Goal: Task Accomplishment & Management: Complete application form

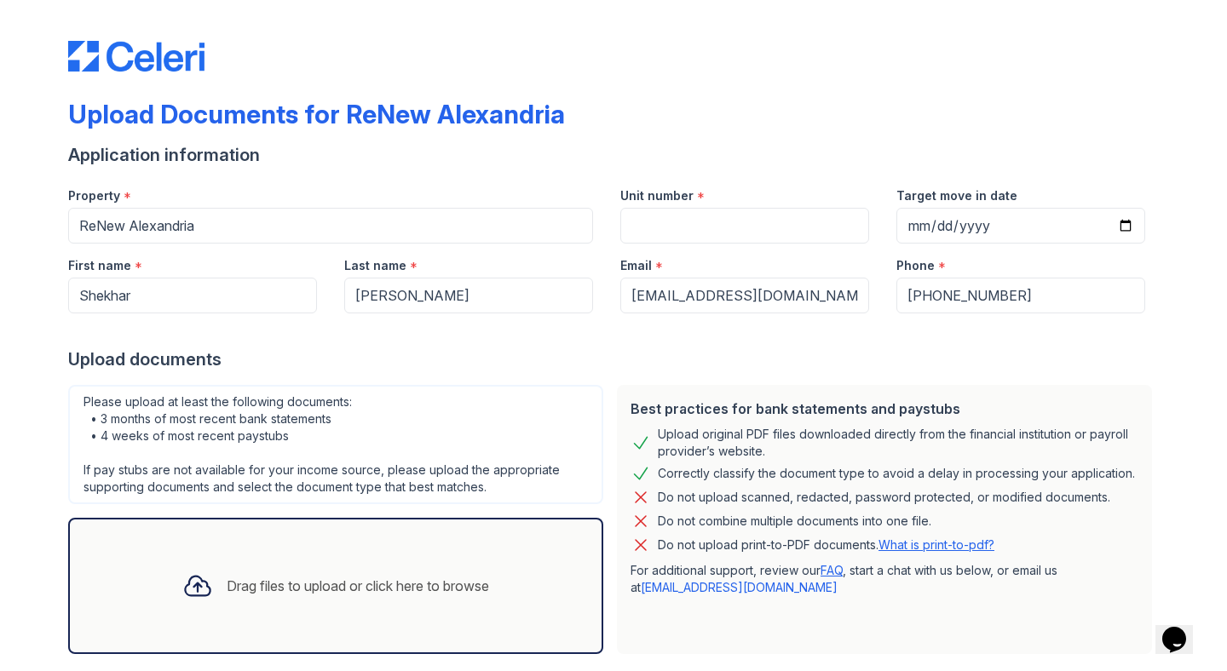
scroll to position [89, 0]
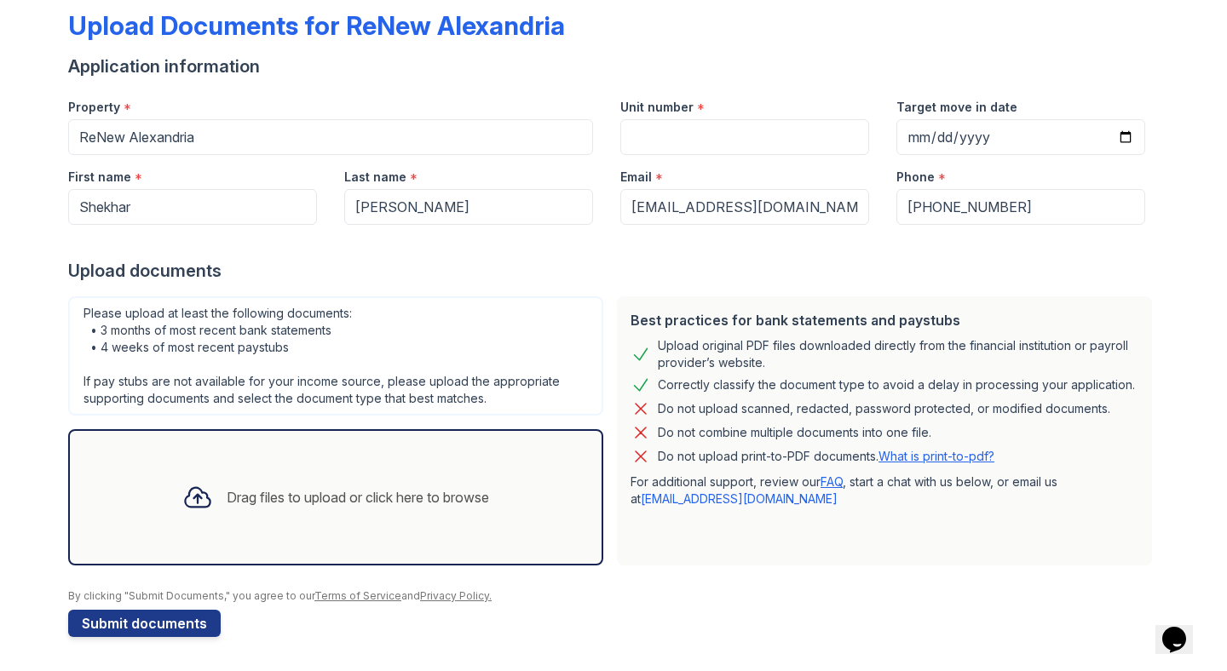
click at [298, 494] on div "Drag files to upload or click here to browse" at bounding box center [358, 497] width 262 height 20
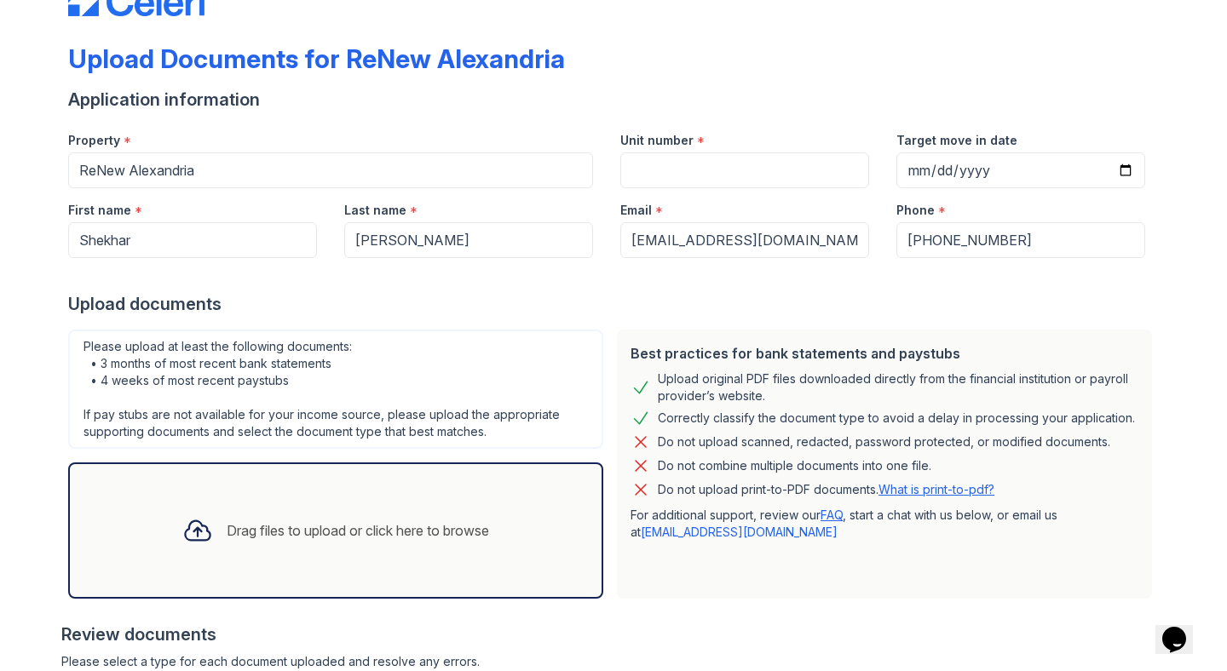
scroll to position [41, 0]
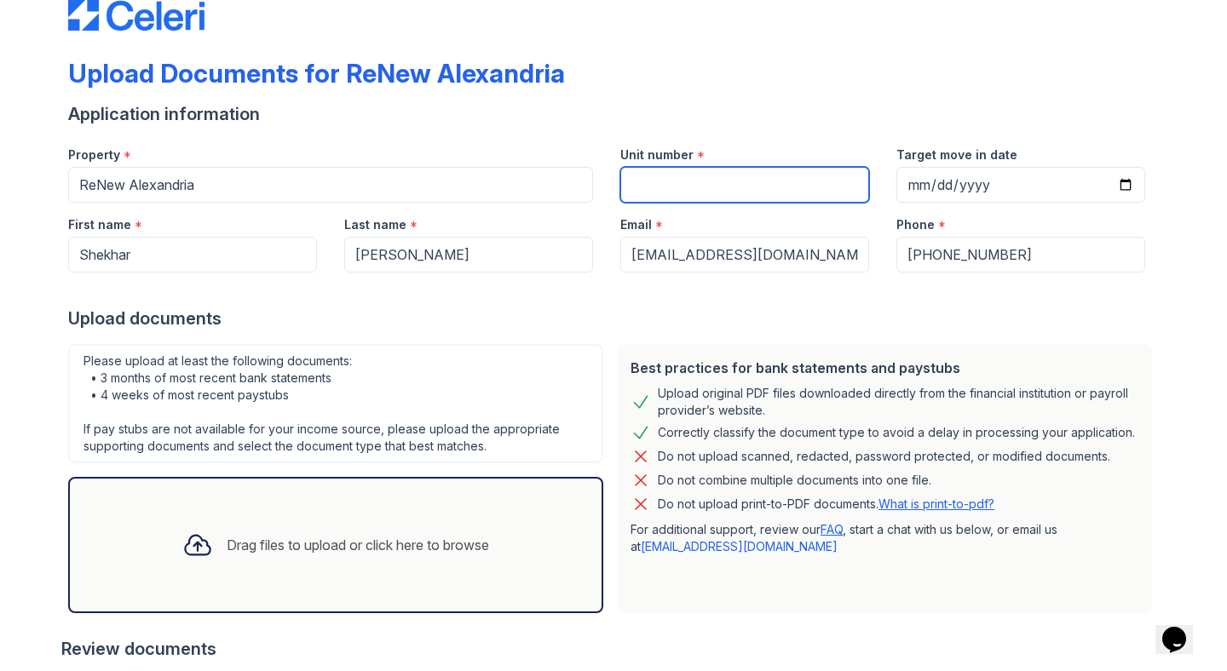
click at [732, 185] on input "Unit number" at bounding box center [744, 185] width 249 height 36
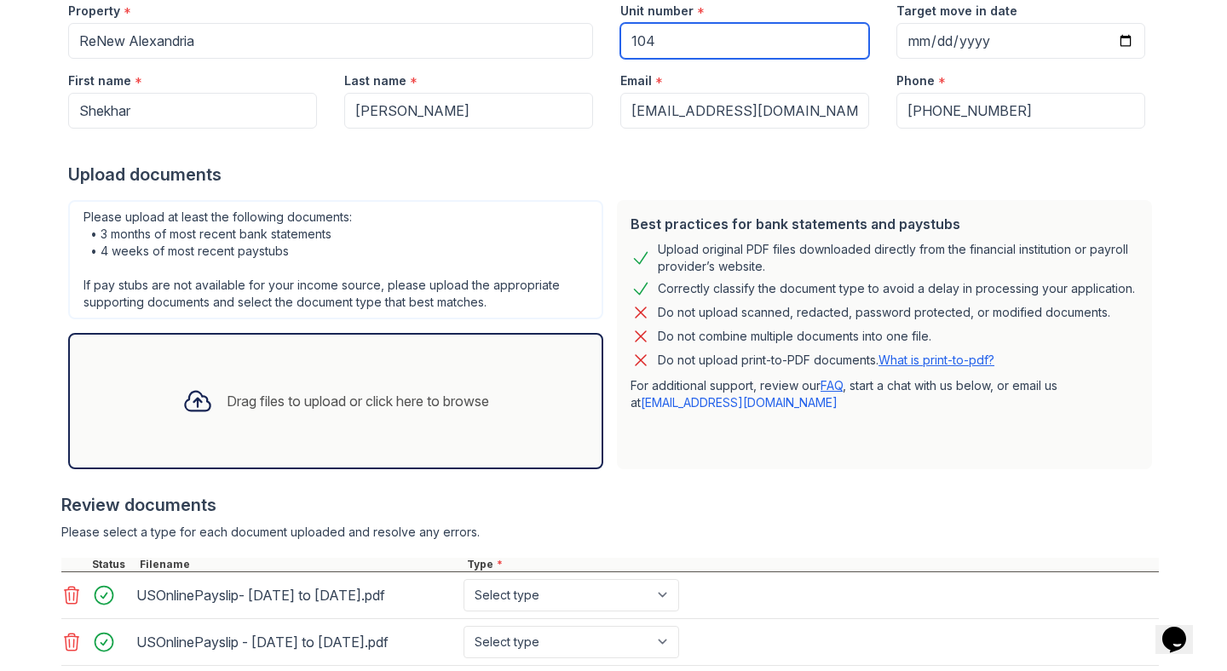
scroll to position [343, 0]
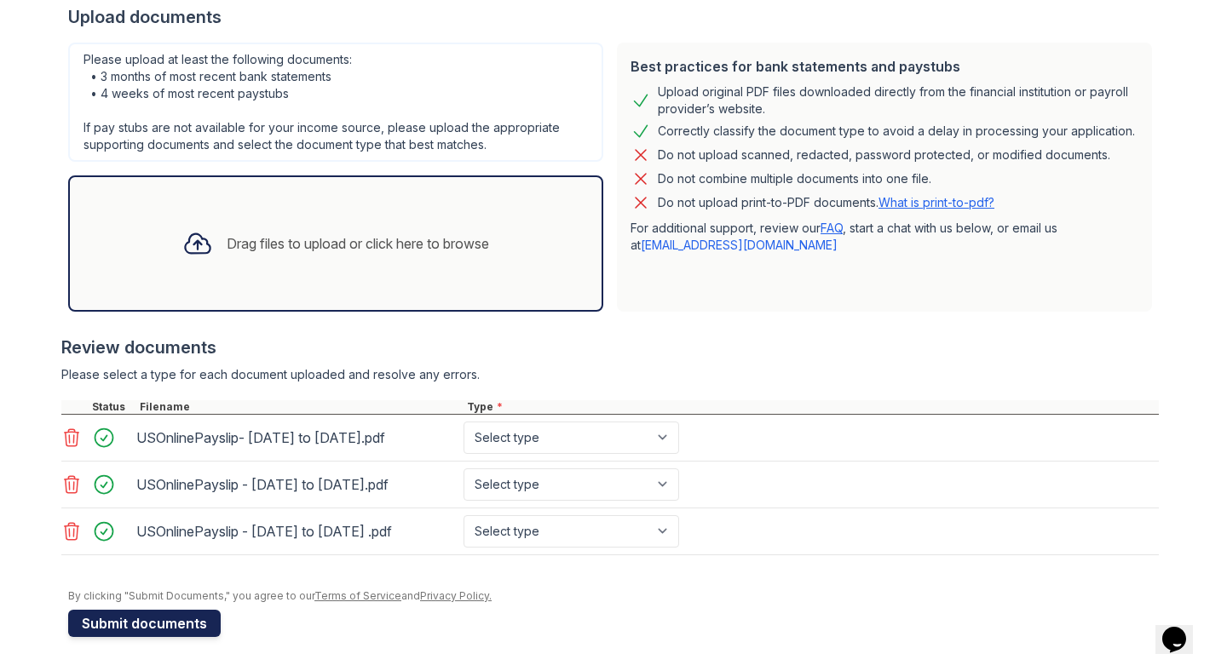
type input "104"
click at [194, 614] on button "Submit documents" at bounding box center [144, 623] width 153 height 27
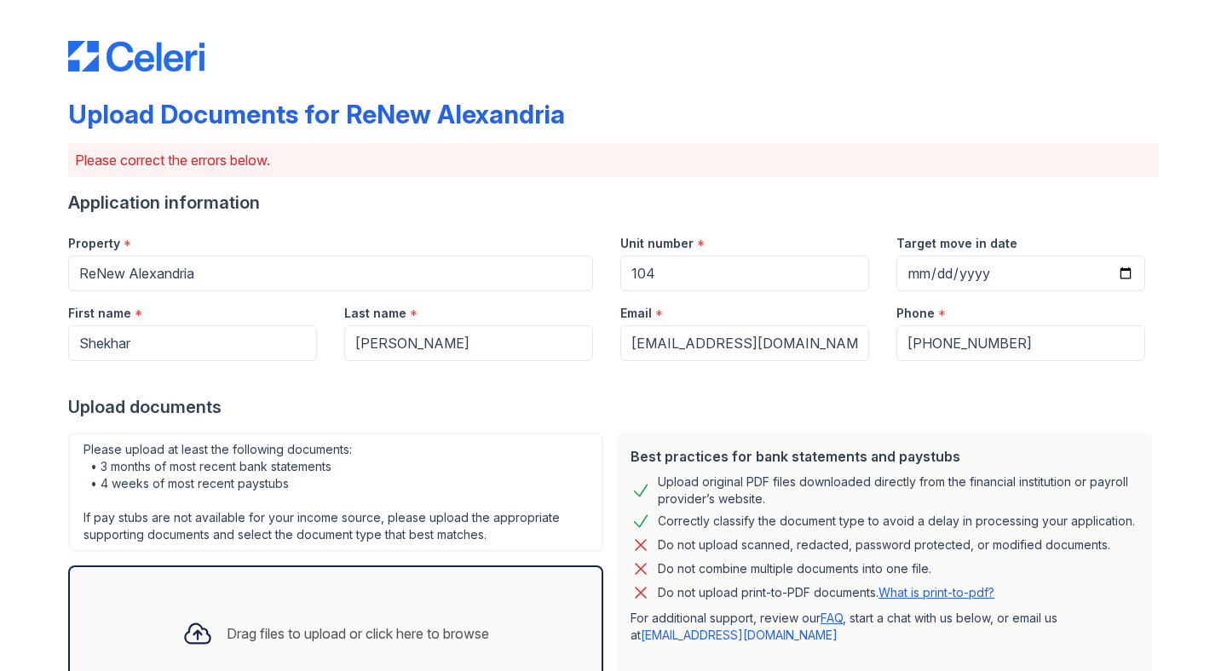
scroll to position [445, 0]
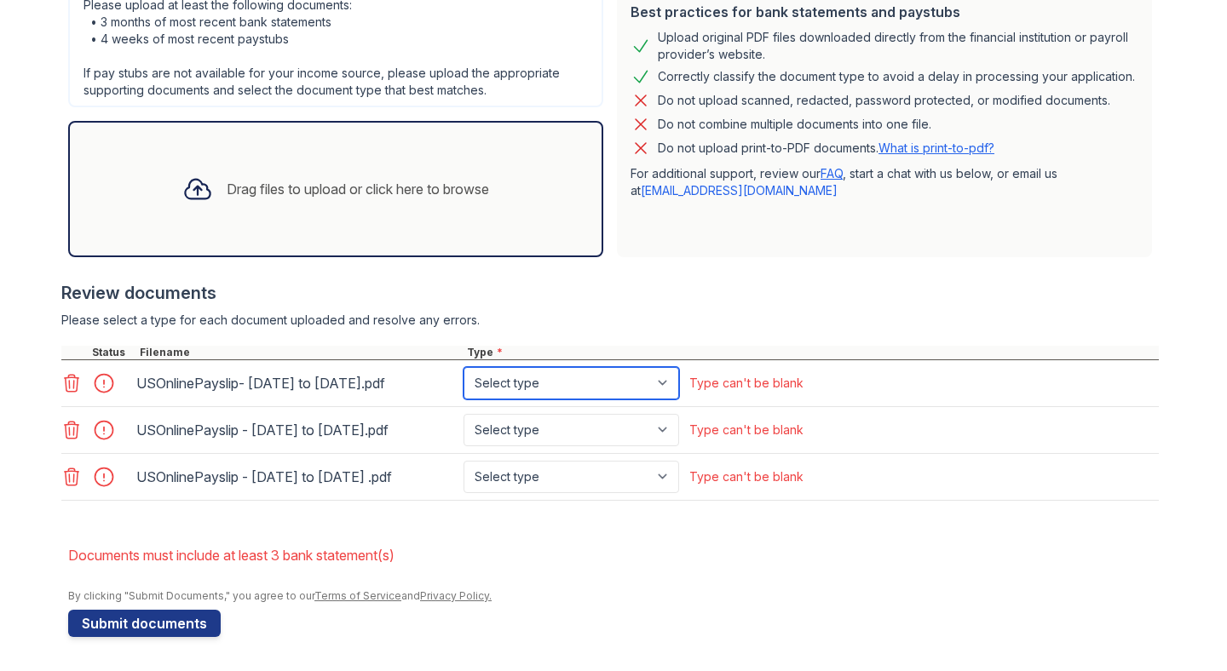
click at [607, 387] on select "Select type Paystub Bank Statement Offer Letter Tax Documents Benefit Award Let…" at bounding box center [572, 383] width 216 height 32
select select "paystub"
click at [464, 367] on select "Select type Paystub Bank Statement Offer Letter Tax Documents Benefit Award Let…" at bounding box center [572, 383] width 216 height 32
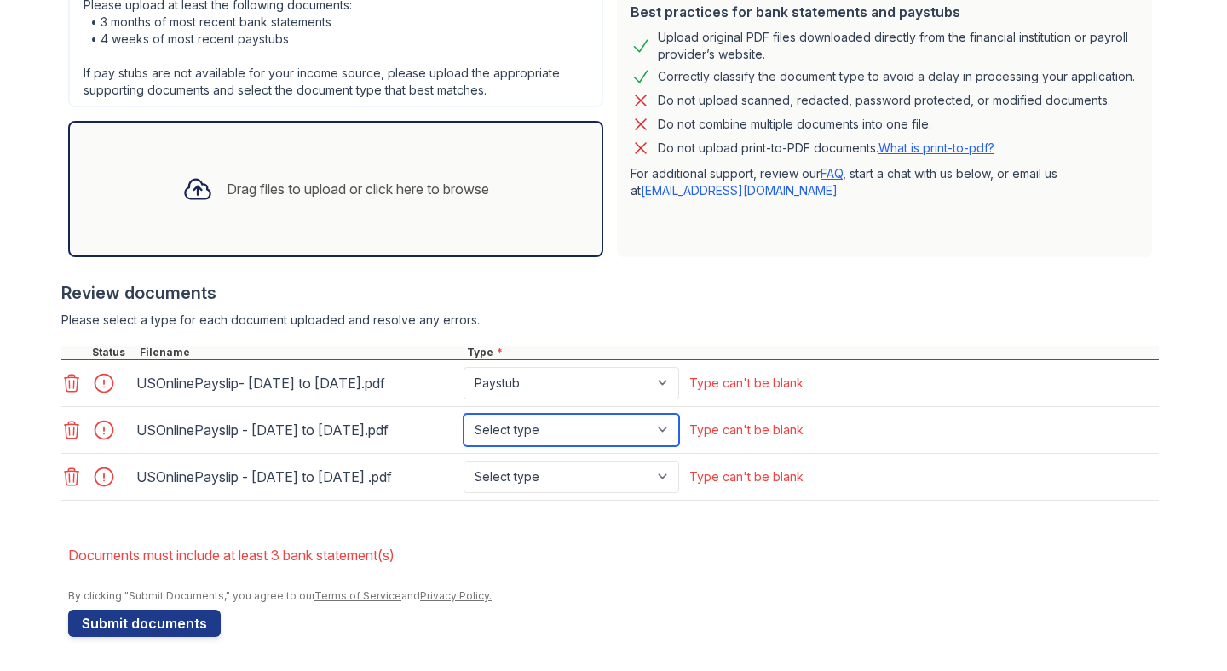
click at [551, 431] on select "Select type Paystub Bank Statement Offer Letter Tax Documents Benefit Award Let…" at bounding box center [572, 430] width 216 height 32
select select "paystub"
click at [464, 414] on select "Select type Paystub Bank Statement Offer Letter Tax Documents Benefit Award Let…" at bounding box center [572, 430] width 216 height 32
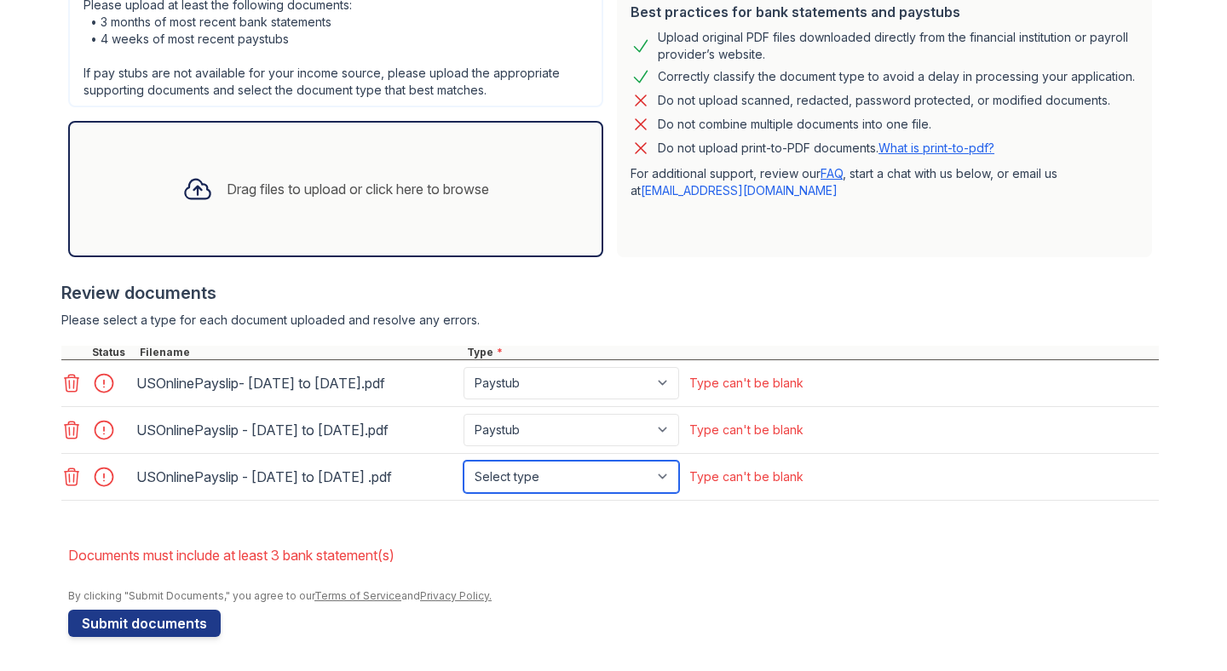
click at [543, 468] on select "Select type Paystub Bank Statement Offer Letter Tax Documents Benefit Award Let…" at bounding box center [572, 477] width 216 height 32
select select "paystub"
click at [464, 461] on select "Select type Paystub Bank Statement Offer Letter Tax Documents Benefit Award Let…" at bounding box center [572, 477] width 216 height 32
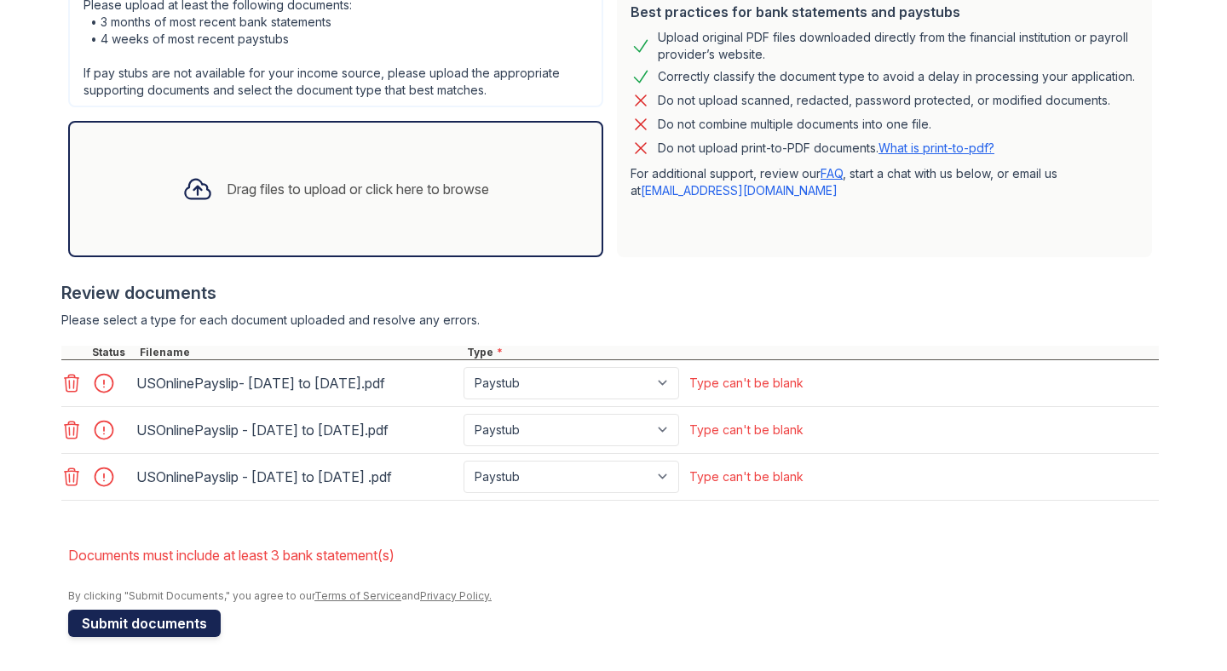
click at [182, 618] on button "Submit documents" at bounding box center [144, 623] width 153 height 27
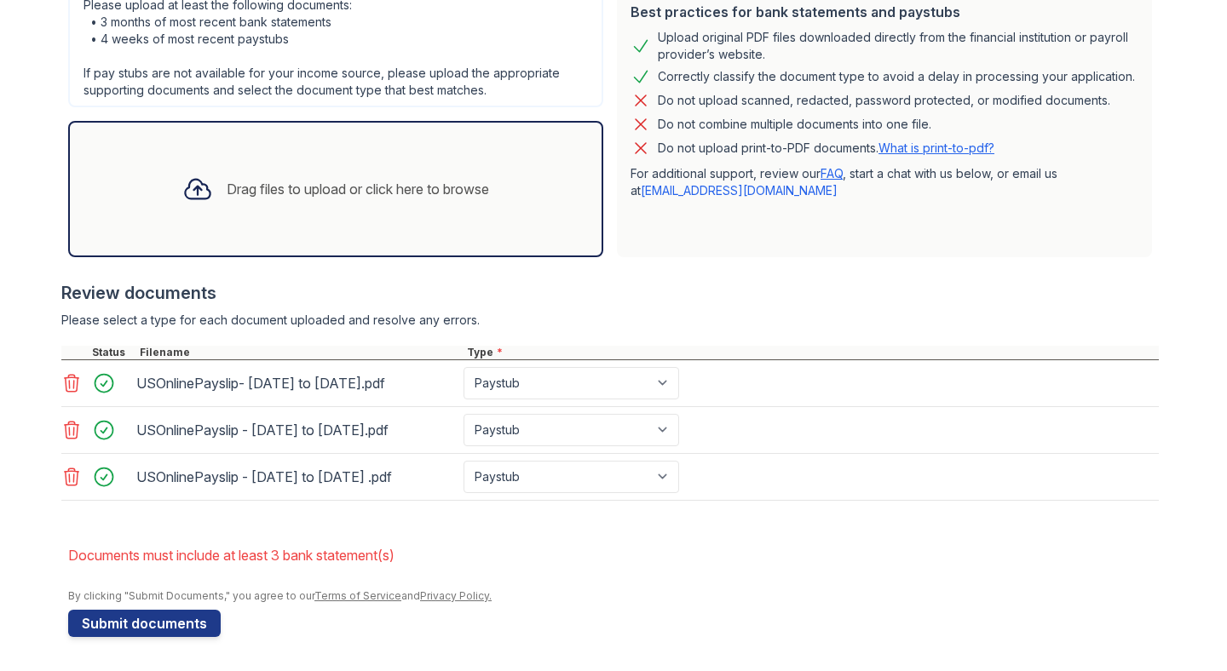
scroll to position [363, 0]
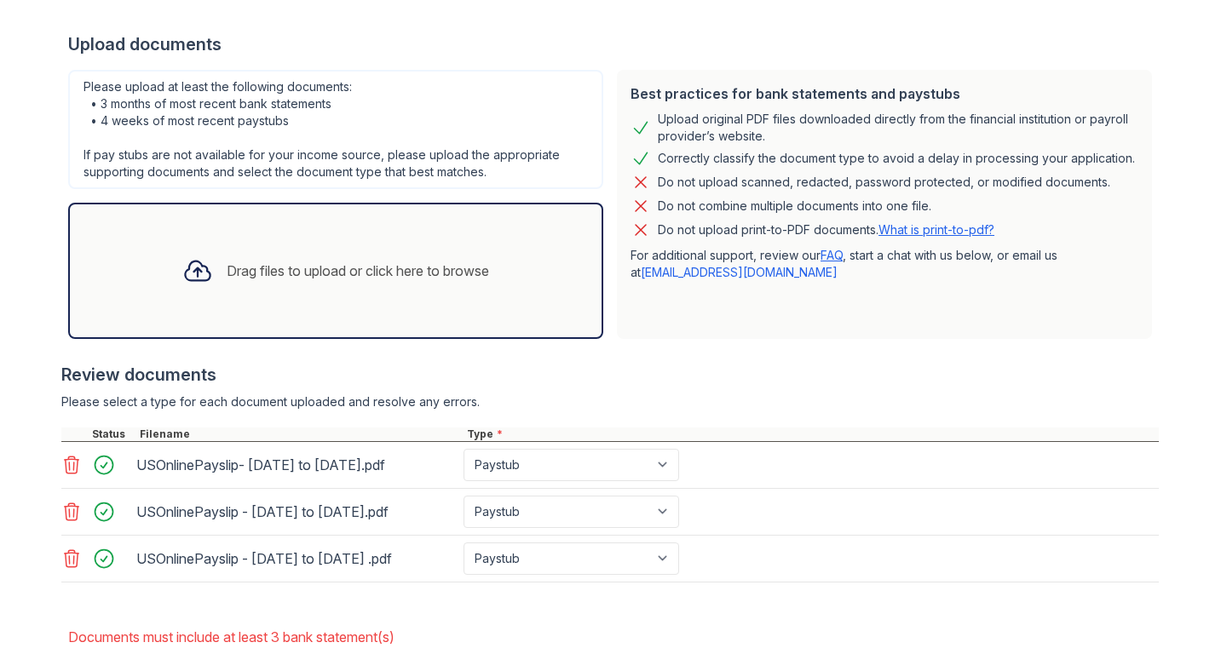
click at [314, 256] on div "Drag files to upload or click here to browse" at bounding box center [336, 271] width 334 height 58
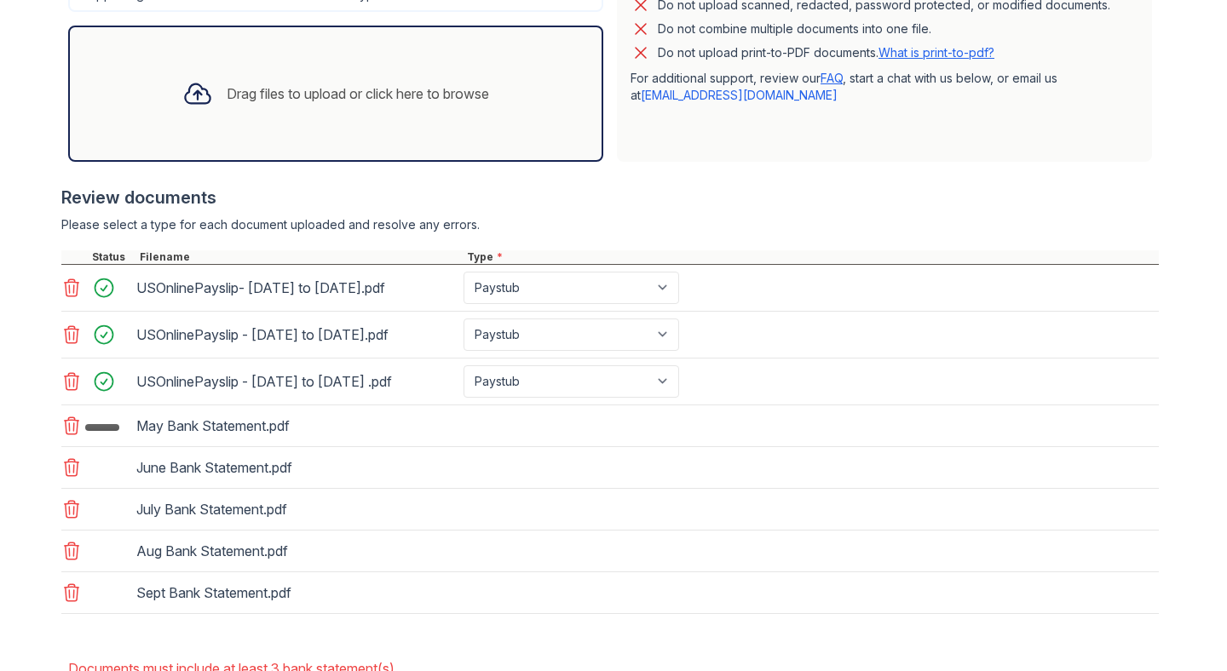
scroll to position [654, 0]
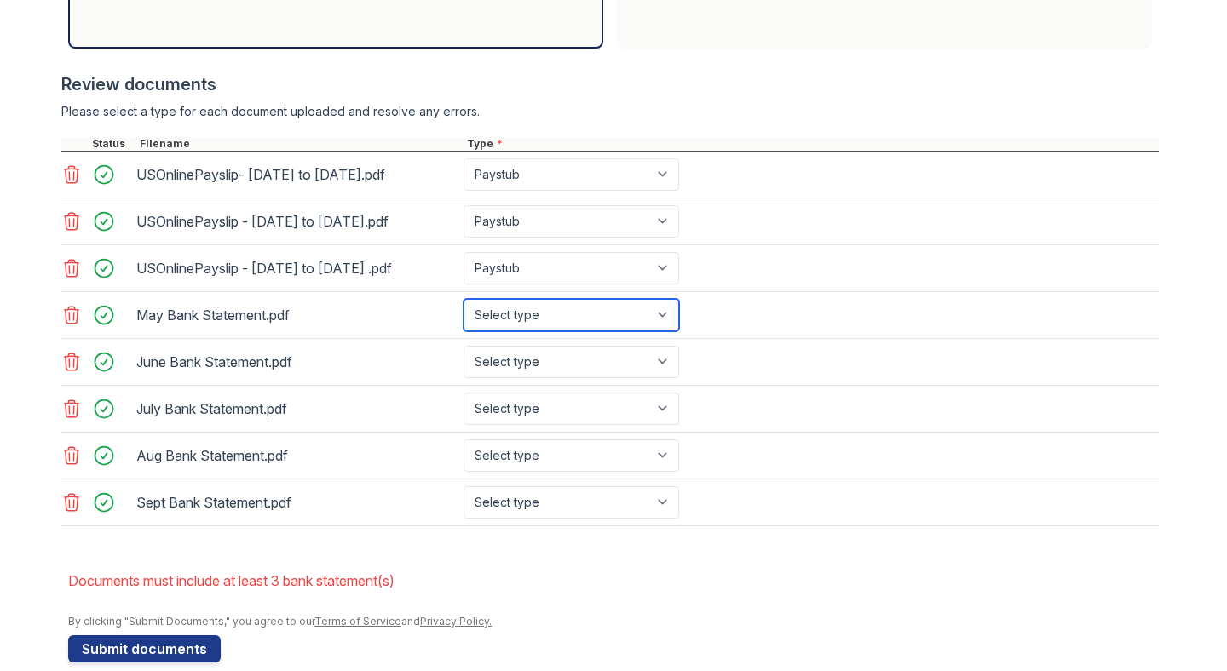
click at [567, 325] on select "Select type Paystub Bank Statement Offer Letter Tax Documents Benefit Award Let…" at bounding box center [572, 315] width 216 height 32
select select "bank_statement"
click at [464, 299] on select "Select type Paystub Bank Statement Offer Letter Tax Documents Benefit Award Let…" at bounding box center [572, 315] width 216 height 32
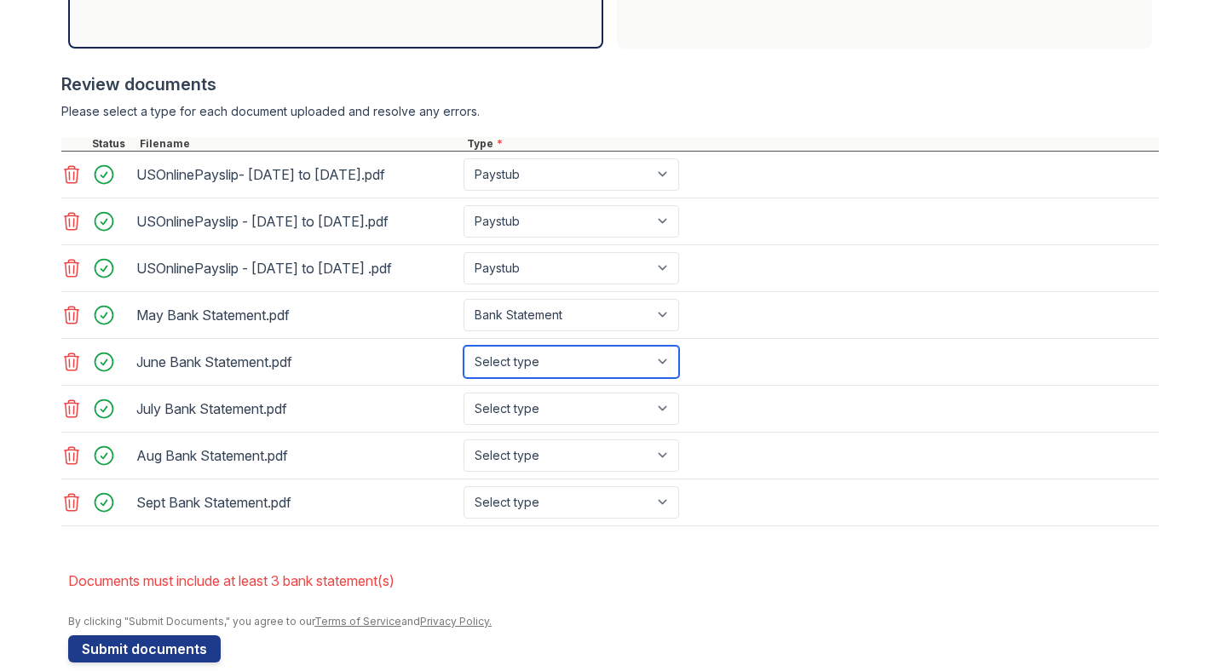
click at [531, 365] on select "Select type Paystub Bank Statement Offer Letter Tax Documents Benefit Award Let…" at bounding box center [572, 362] width 216 height 32
select select "bank_statement"
click at [464, 346] on select "Select type Paystub Bank Statement Offer Letter Tax Documents Benefit Award Let…" at bounding box center [572, 362] width 216 height 32
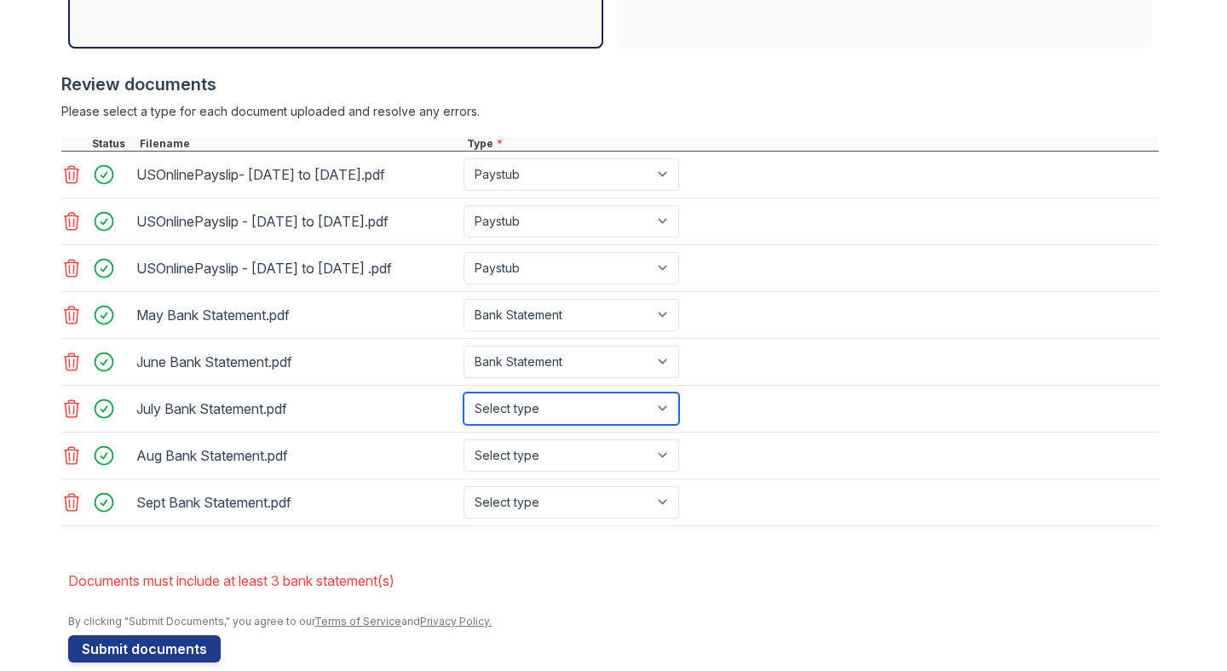
click at [512, 411] on select "Select type Paystub Bank Statement Offer Letter Tax Documents Benefit Award Let…" at bounding box center [572, 409] width 216 height 32
select select "bank_statement"
click at [464, 393] on select "Select type Paystub Bank Statement Offer Letter Tax Documents Benefit Award Let…" at bounding box center [572, 409] width 216 height 32
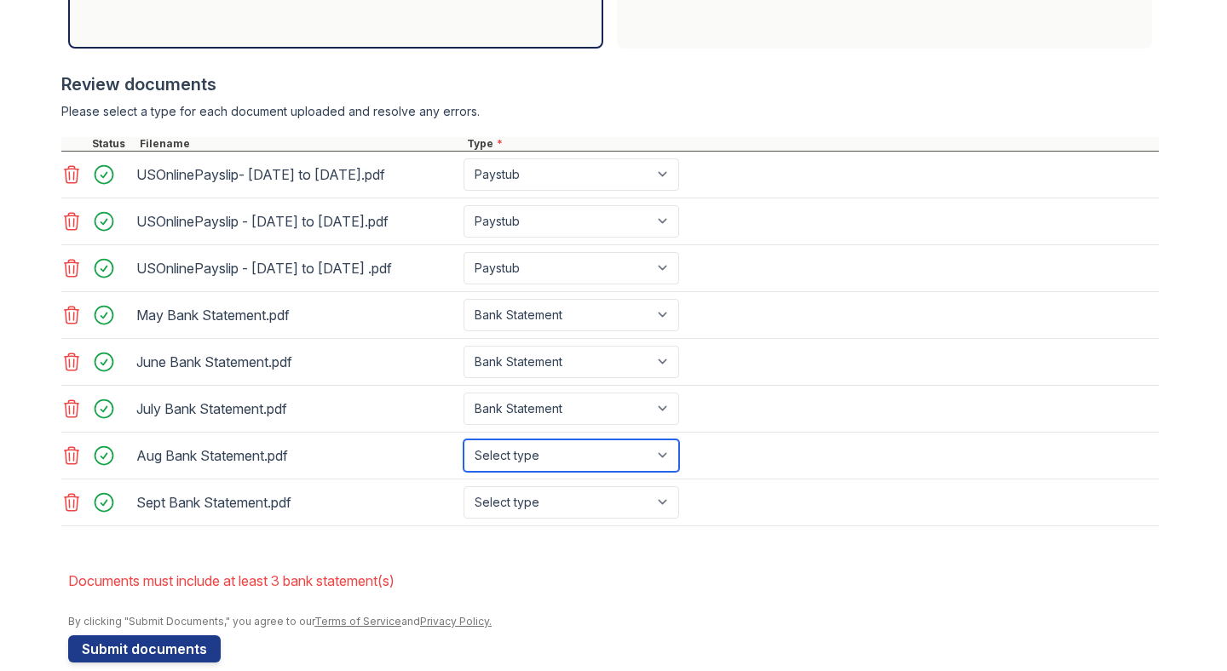
click at [510, 450] on select "Select type Paystub Bank Statement Offer Letter Tax Documents Benefit Award Let…" at bounding box center [572, 456] width 216 height 32
select select "bank_statement"
click at [464, 440] on select "Select type Paystub Bank Statement Offer Letter Tax Documents Benefit Award Let…" at bounding box center [572, 456] width 216 height 32
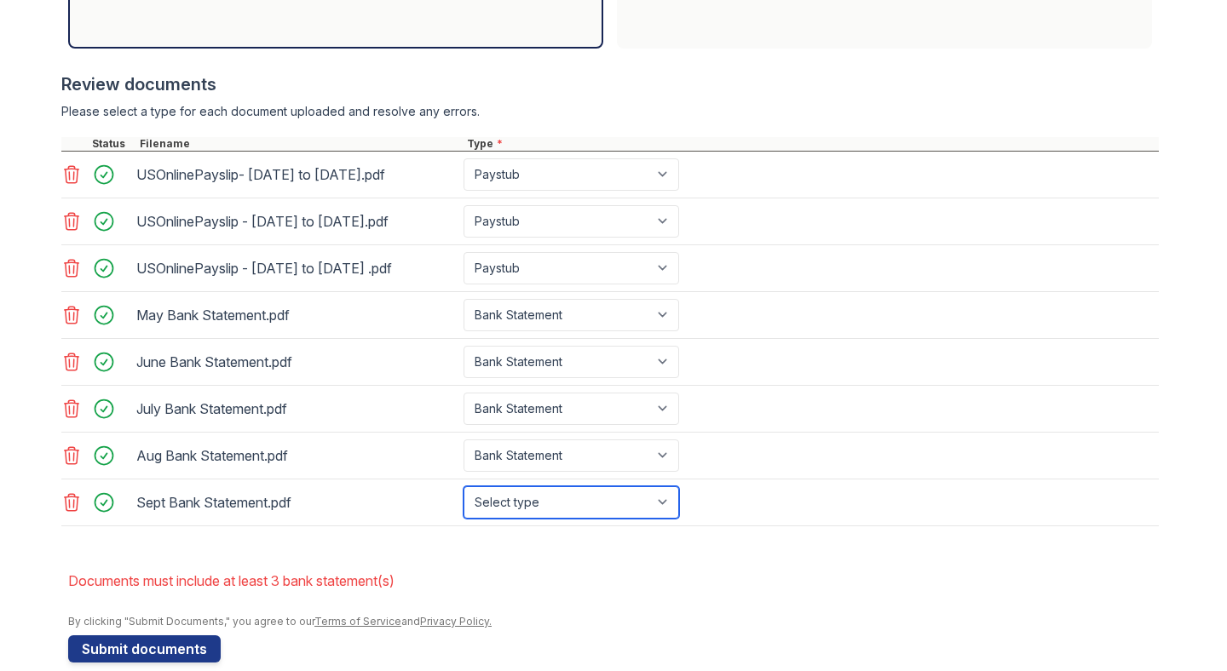
click at [501, 512] on select "Select type Paystub Bank Statement Offer Letter Tax Documents Benefit Award Let…" at bounding box center [572, 503] width 216 height 32
select select "bank_statement"
click at [464, 487] on select "Select type Paystub Bank Statement Offer Letter Tax Documents Benefit Award Let…" at bounding box center [572, 503] width 216 height 32
click at [375, 543] on div at bounding box center [609, 535] width 1097 height 17
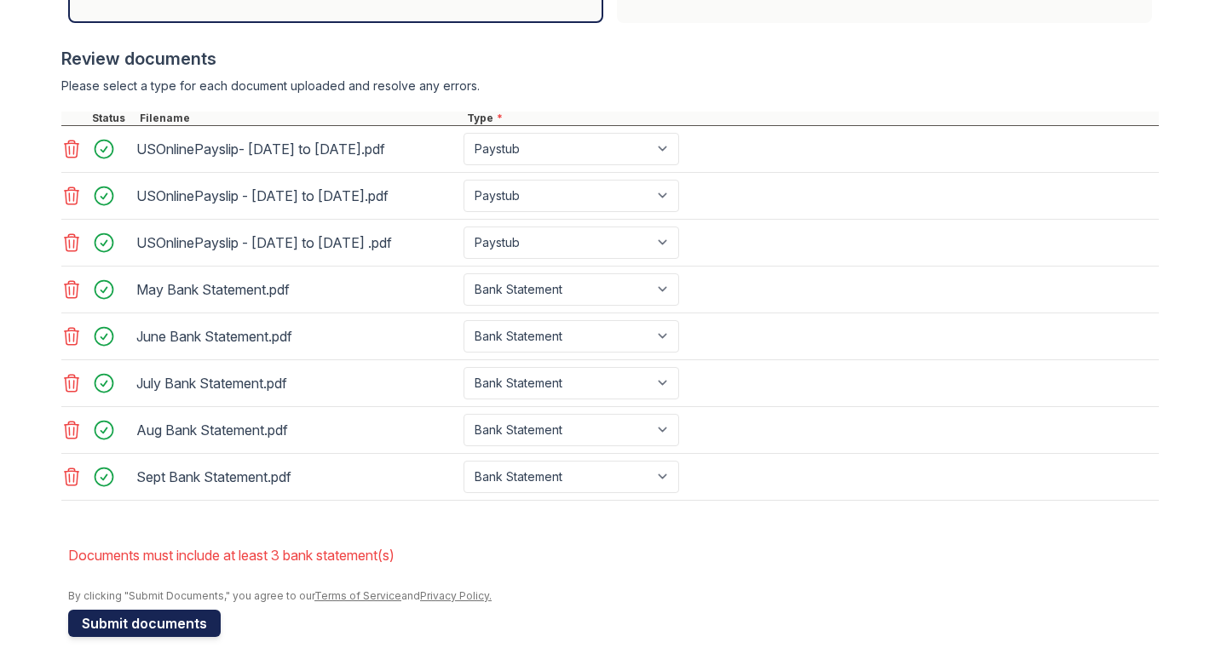
click at [154, 629] on button "Submit documents" at bounding box center [144, 623] width 153 height 27
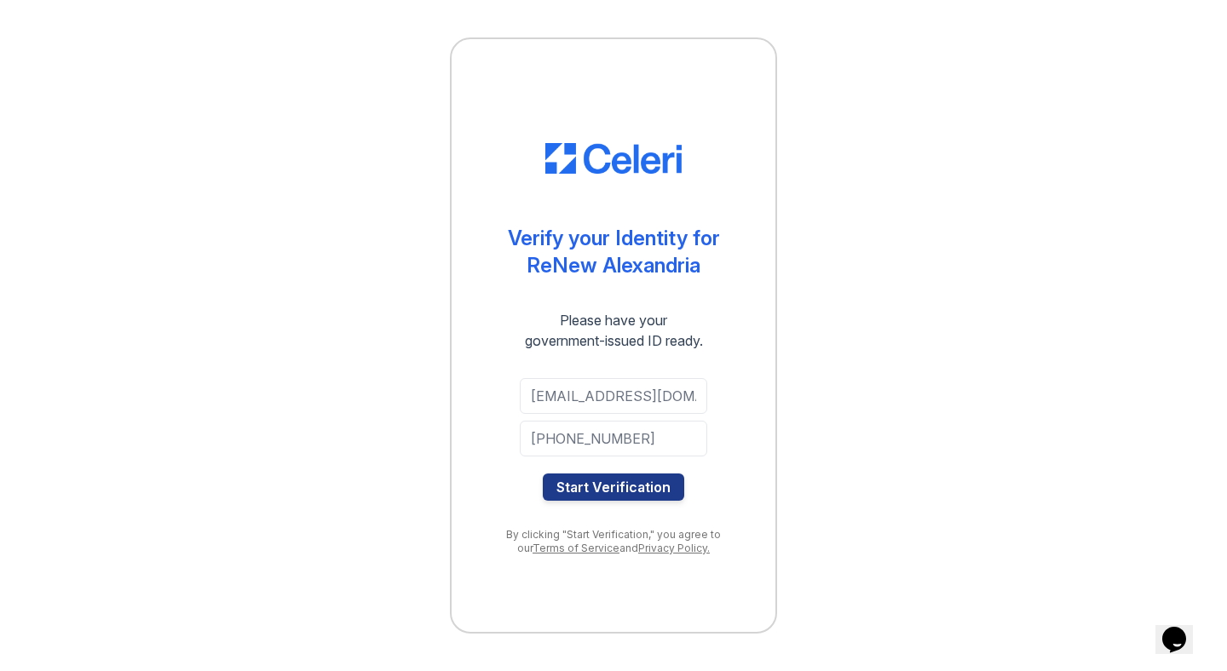
click at [590, 469] on div at bounding box center [613, 465] width 187 height 17
click at [597, 483] on button "Start Verification" at bounding box center [613, 487] width 141 height 27
